Goal: Task Accomplishment & Management: Use online tool/utility

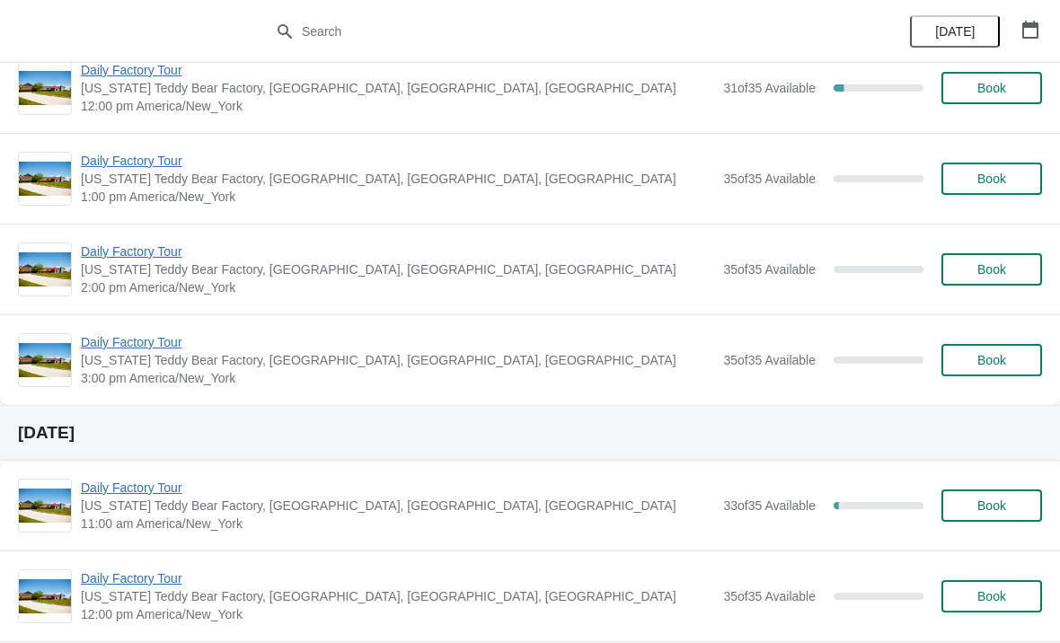
scroll to position [702, 0]
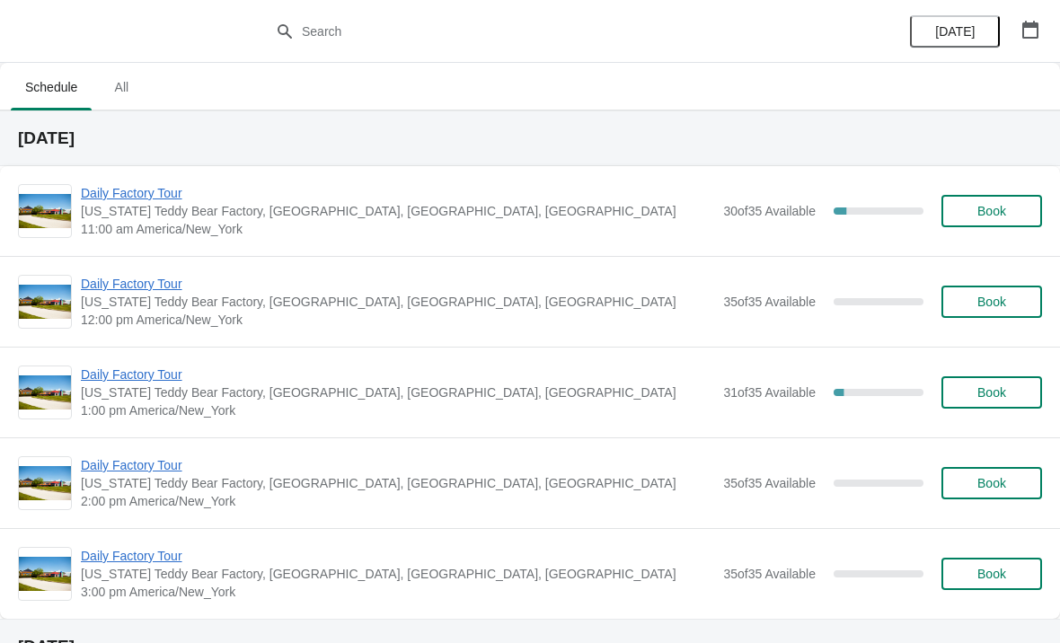
click at [226, 217] on span "[US_STATE] Teddy Bear Factory, [GEOGRAPHIC_DATA], [GEOGRAPHIC_DATA], [GEOGRAPHI…" at bounding box center [397, 211] width 633 height 18
click at [339, 214] on span "[US_STATE] Teddy Bear Factory, [GEOGRAPHIC_DATA], [GEOGRAPHIC_DATA], [GEOGRAPHI…" at bounding box center [397, 211] width 633 height 18
click at [137, 199] on span "Daily Factory Tour" at bounding box center [397, 193] width 633 height 18
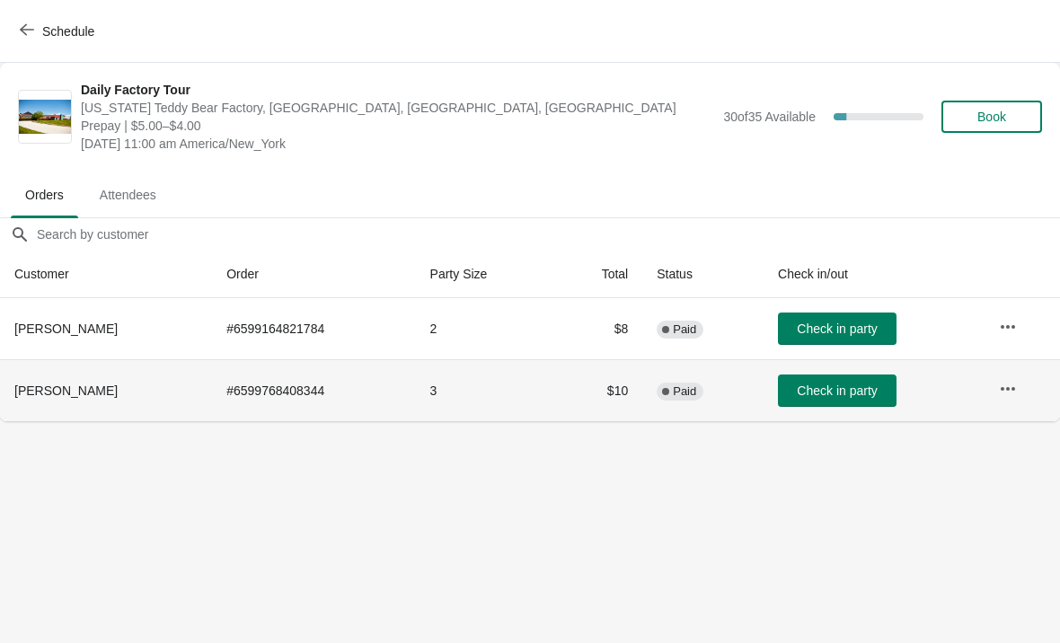
click at [828, 394] on span "Check in party" at bounding box center [837, 391] width 80 height 14
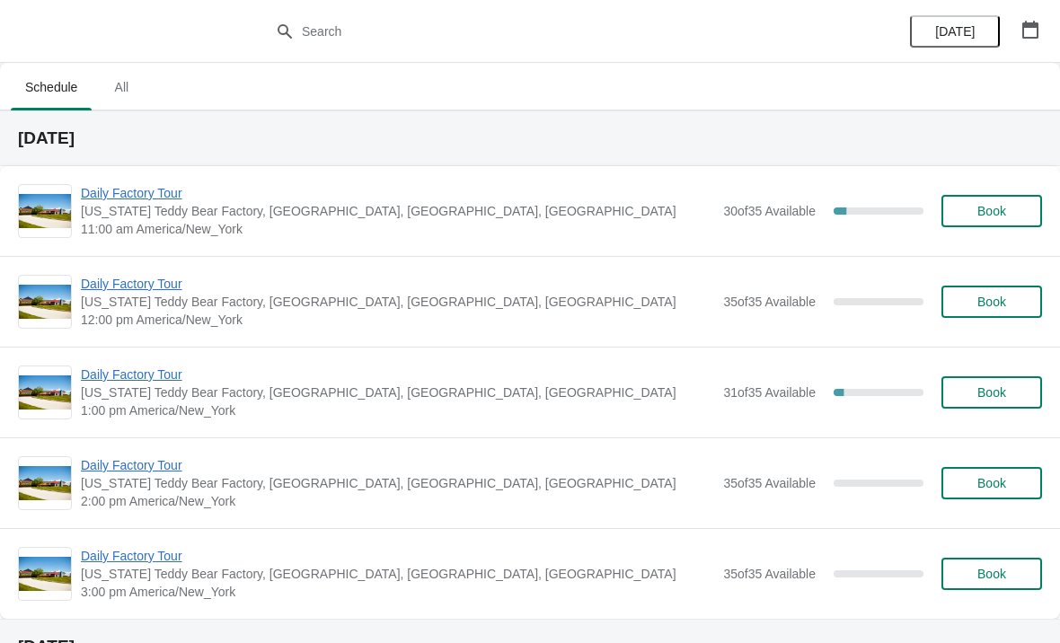
click at [158, 184] on span "Daily Factory Tour" at bounding box center [397, 193] width 633 height 18
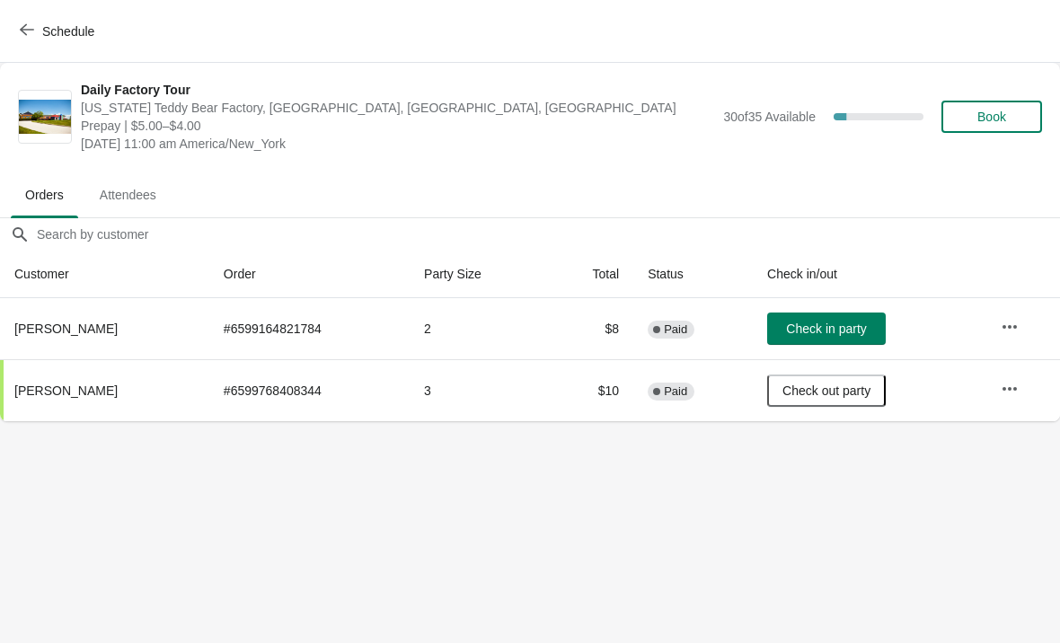
click at [842, 322] on span "Check in party" at bounding box center [826, 329] width 80 height 14
